Goal: Check status

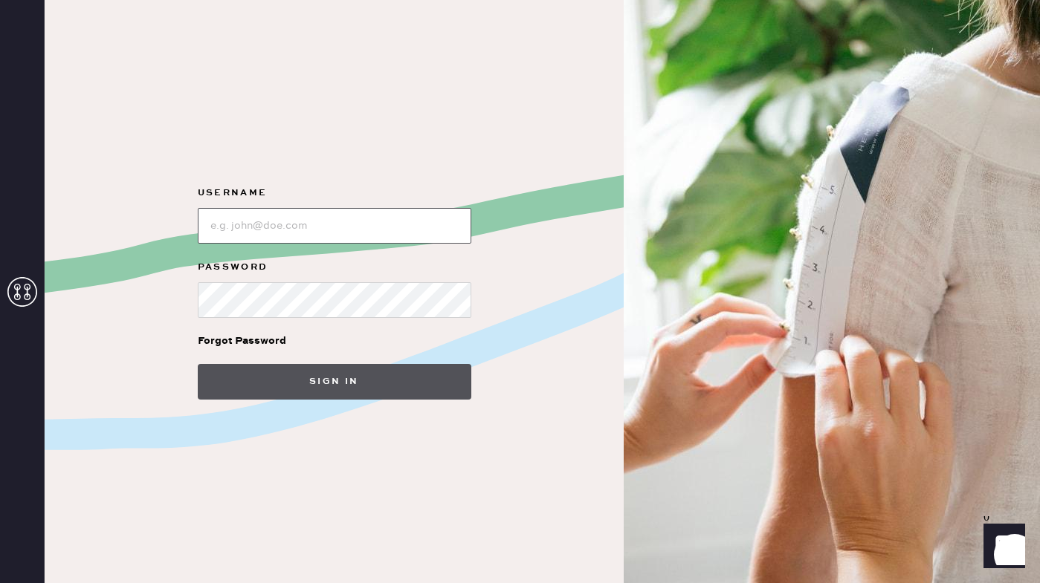
type input "[PERSON_NAME][EMAIL_ADDRESS][PERSON_NAME][DOMAIN_NAME]"
click at [305, 371] on button "Sign in" at bounding box center [335, 382] width 274 height 36
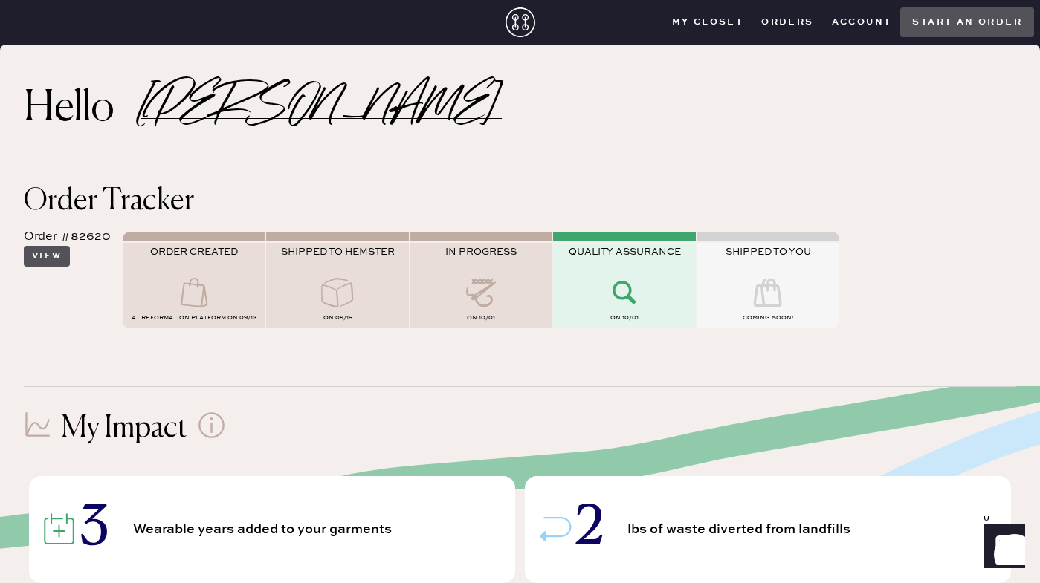
click at [54, 259] on button "View" at bounding box center [47, 256] width 46 height 21
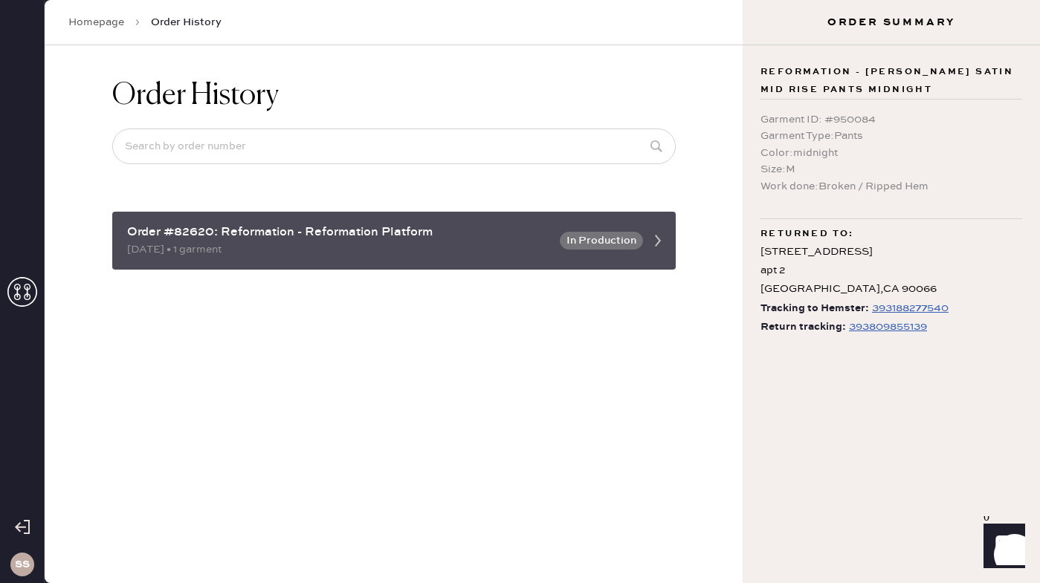
click at [603, 232] on button "In Production" at bounding box center [601, 241] width 83 height 18
click at [644, 247] on icon at bounding box center [658, 241] width 30 height 30
click at [619, 248] on button "In Production" at bounding box center [601, 241] width 83 height 18
click at [666, 236] on icon at bounding box center [658, 241] width 30 height 30
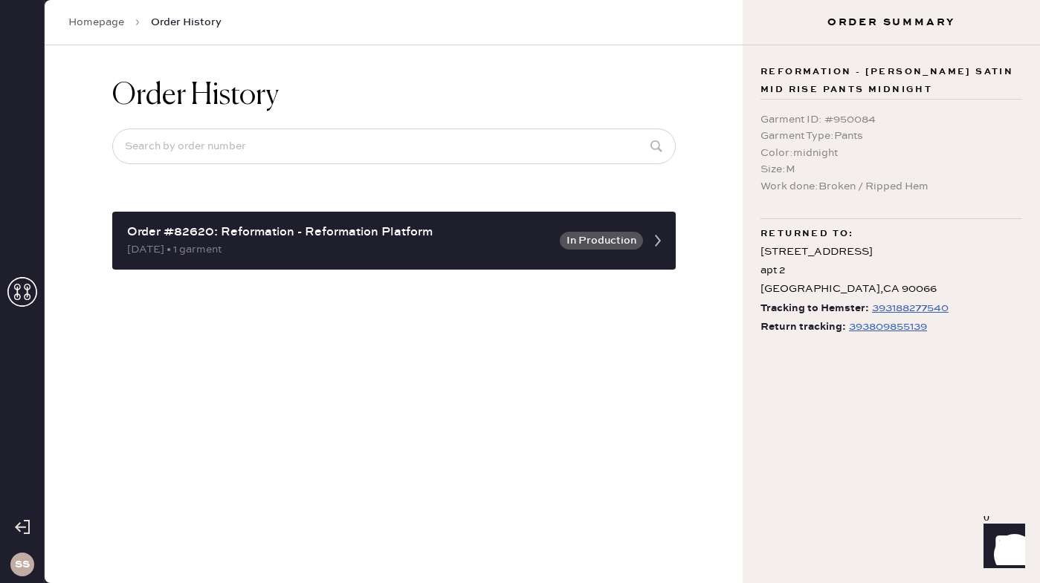
click at [869, 329] on div "393809855139" at bounding box center [888, 327] width 78 height 18
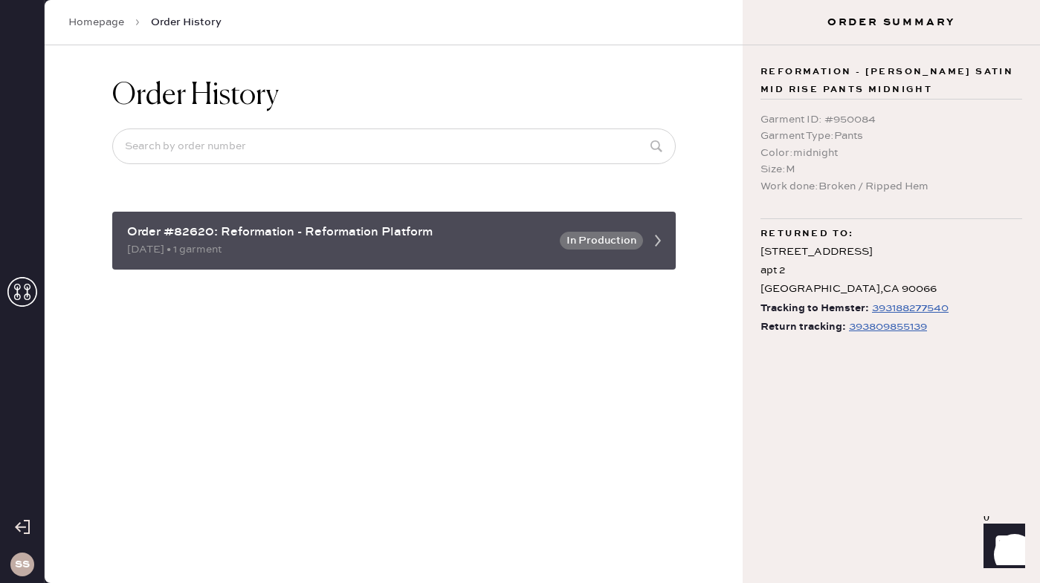
click at [526, 248] on div "[DATE] • 1 garment" at bounding box center [339, 250] width 424 height 16
click at [511, 213] on div "Order #82620: Reformation - Reformation Platform [DATE] • 1 garment In Producti…" at bounding box center [393, 241] width 563 height 58
click at [607, 234] on button "In Production" at bounding box center [601, 241] width 83 height 18
click at [663, 264] on div "Order #82620: Reformation - Reformation Platform [DATE] • 1 garment In Producti…" at bounding box center [393, 241] width 563 height 58
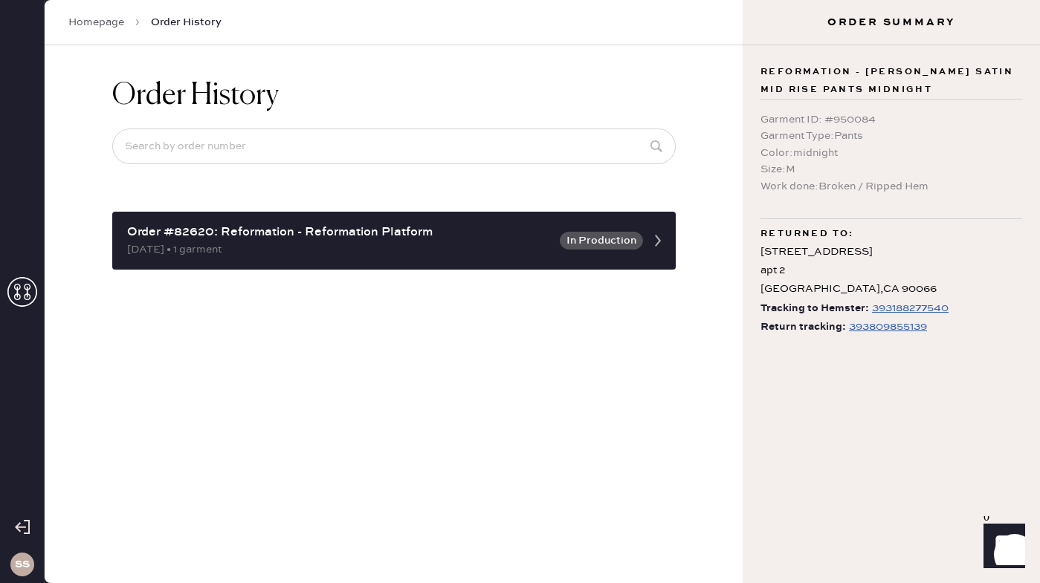
click at [659, 304] on div "Order History Order #82620: Reformation - Reformation Platform [DATE] • 1 garme…" at bounding box center [394, 314] width 698 height 538
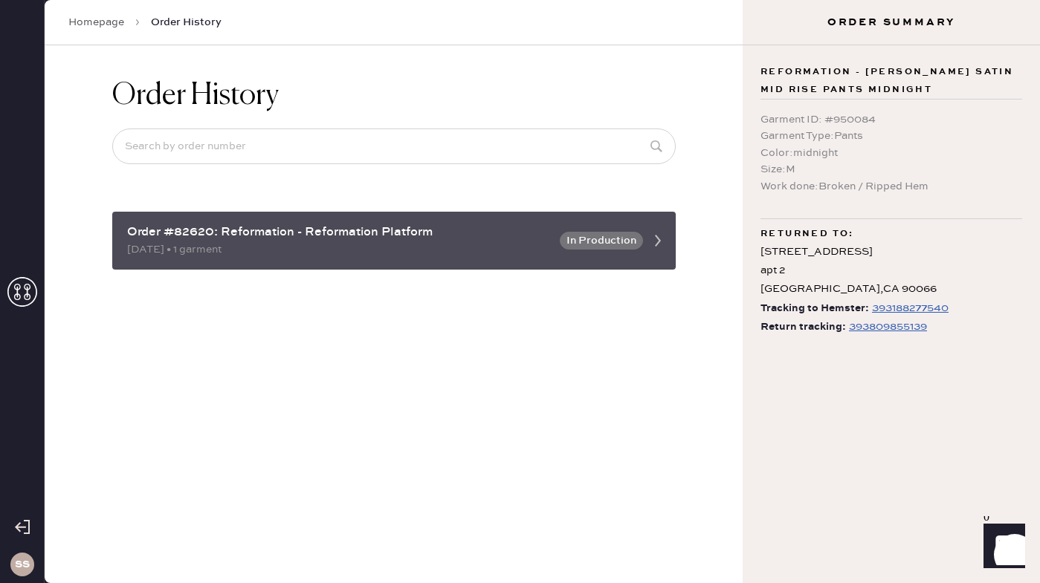
click at [659, 265] on div "Order #82620: Reformation - Reformation Platform [DATE] • 1 garment In Producti…" at bounding box center [393, 241] width 563 height 58
click at [659, 241] on use at bounding box center [658, 241] width 6 height 12
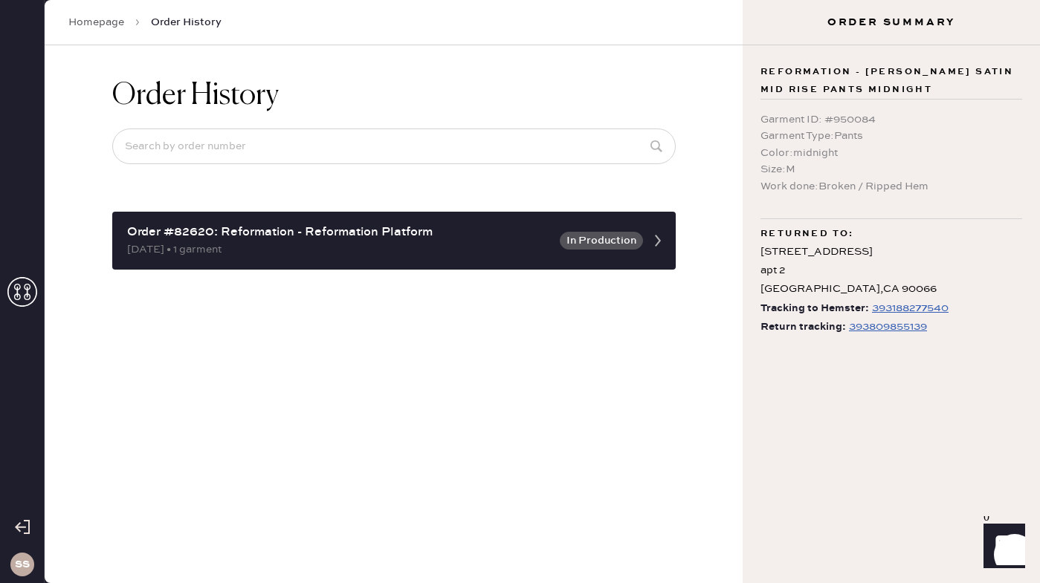
click at [610, 380] on div "Order History Order #82620: Reformation - Reformation Platform [DATE] • 1 garme…" at bounding box center [394, 314] width 698 height 538
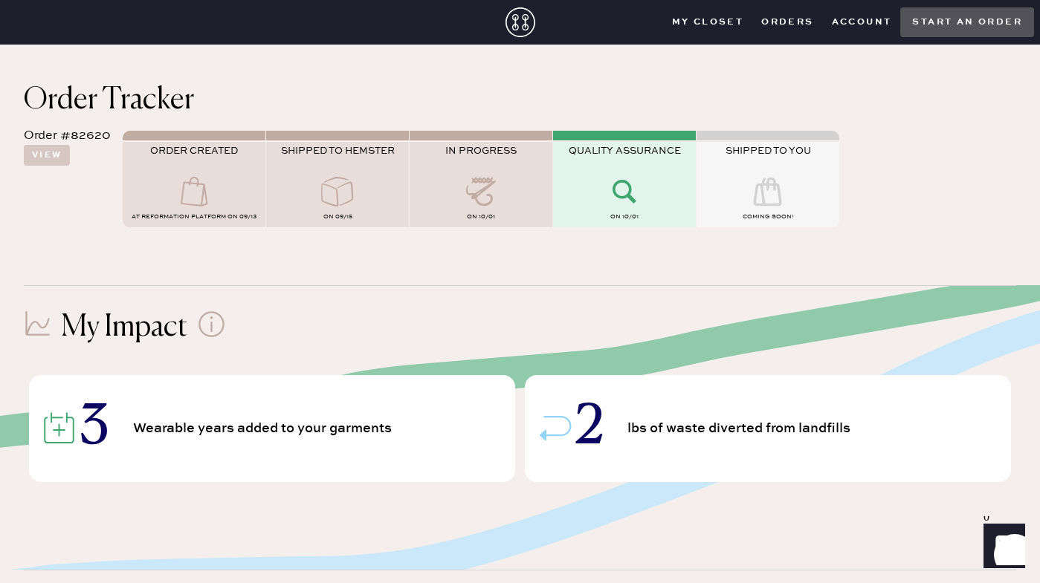
scroll to position [103, 0]
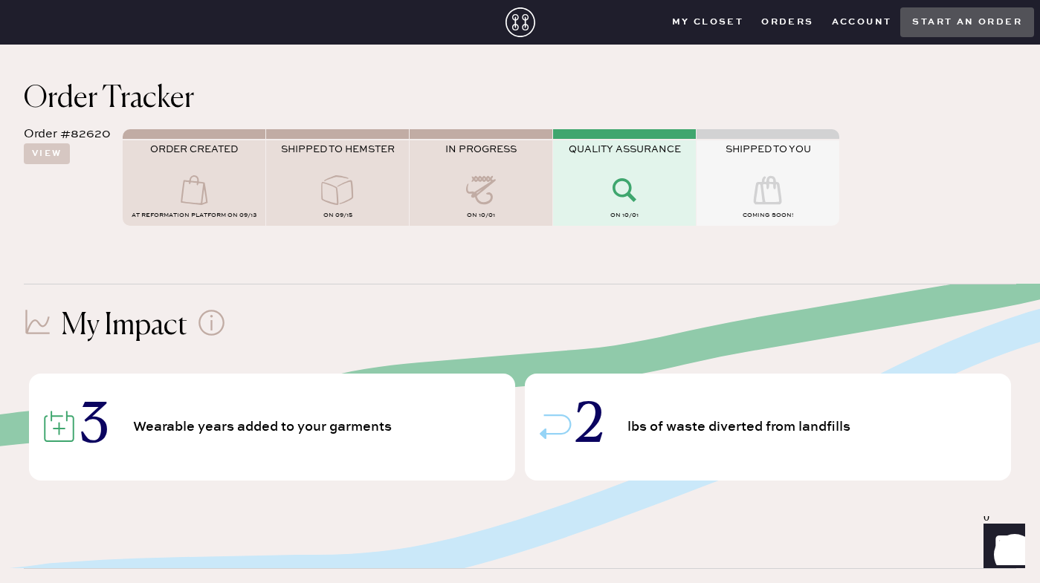
click at [564, 165] on div "QUALITY ASSURANCE" at bounding box center [624, 159] width 143 height 32
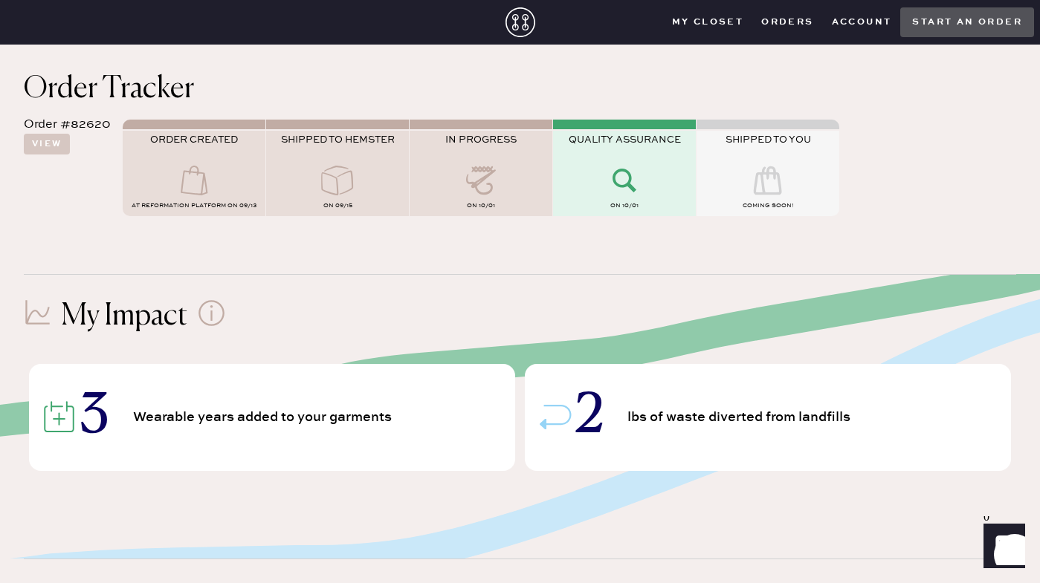
scroll to position [0, 0]
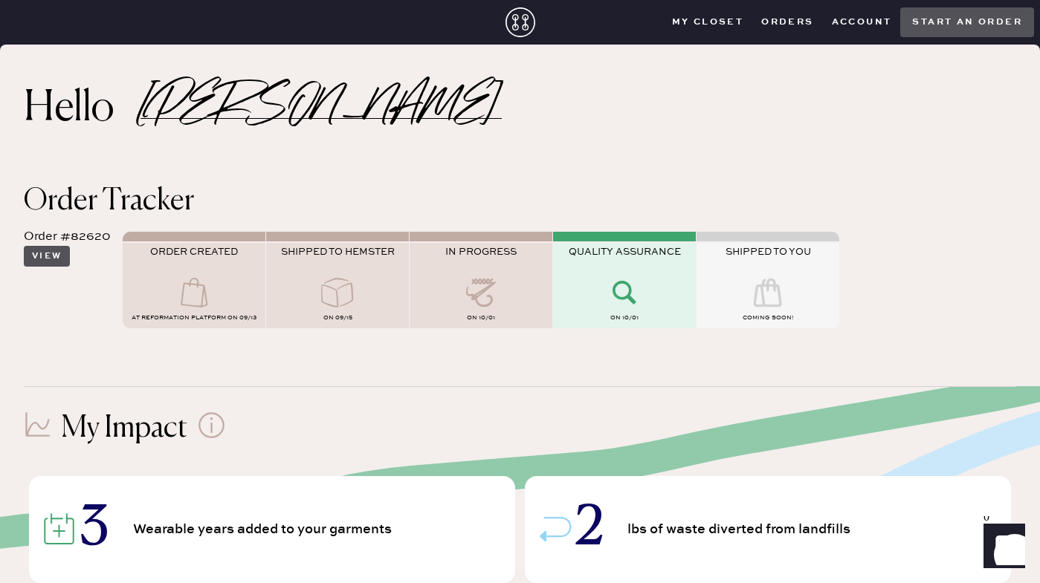
click at [65, 259] on button "View" at bounding box center [47, 256] width 46 height 21
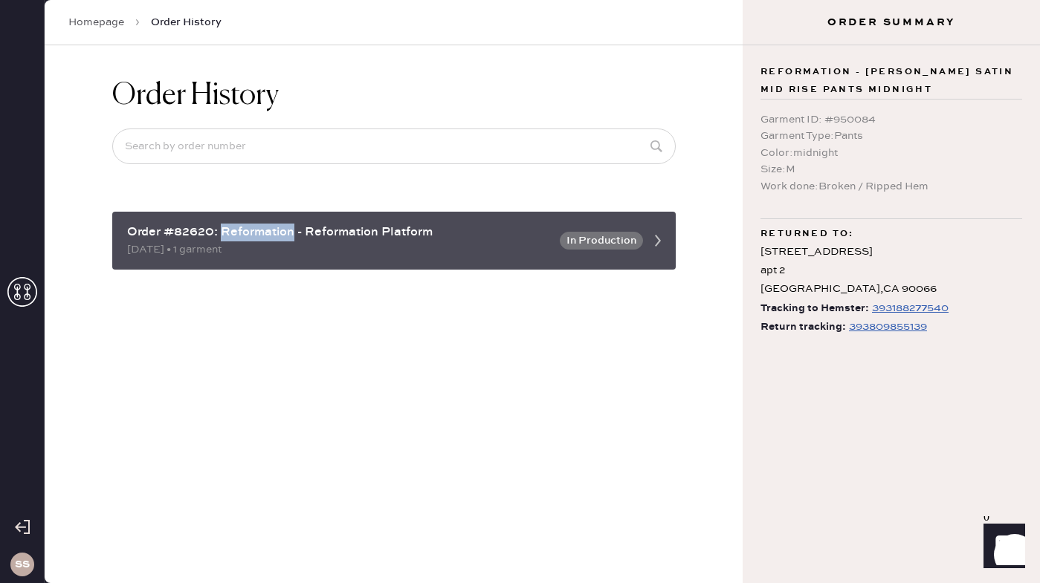
click at [520, 242] on div "[DATE] • 1 garment" at bounding box center [339, 250] width 424 height 16
click at [553, 239] on div "Order #82620: Reformation - Reformation Platform [DATE] • 1 garment In Producti…" at bounding box center [393, 241] width 563 height 58
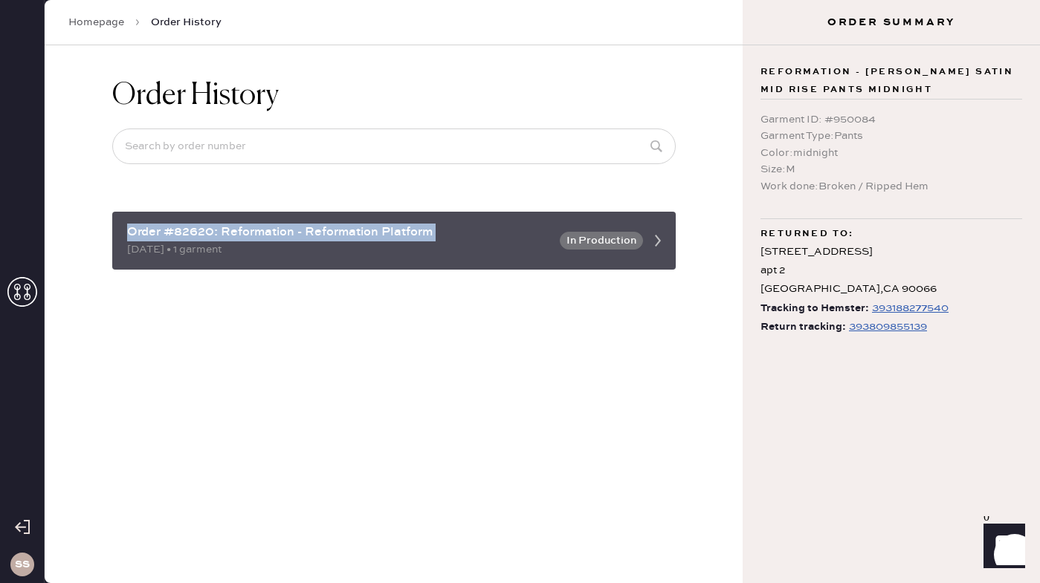
click at [588, 239] on button "In Production" at bounding box center [601, 241] width 83 height 18
click at [613, 239] on button "In Production" at bounding box center [601, 241] width 83 height 18
drag, startPoint x: 637, startPoint y: 238, endPoint x: 601, endPoint y: 239, distance: 35.7
click at [637, 239] on button "In Production" at bounding box center [601, 241] width 83 height 18
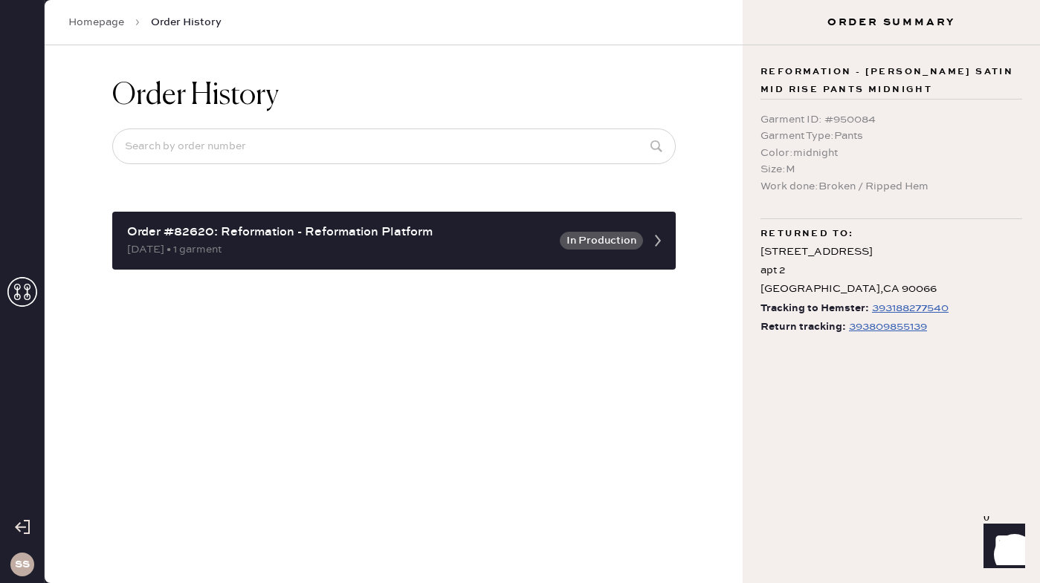
click at [829, 379] on div "Reformation - [PERSON_NAME] Satin Mid Rise Pants midnight Garment ID : # 950084…" at bounding box center [891, 314] width 297 height 538
